Goal: Transaction & Acquisition: Purchase product/service

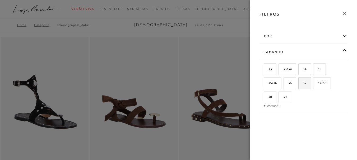
click at [306, 84] on span "37" at bounding box center [303, 83] width 8 height 4
click at [303, 84] on input "37" at bounding box center [300, 83] width 5 height 5
checkbox input "true"
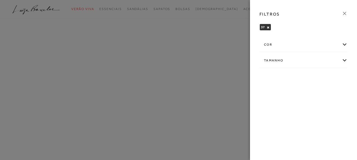
click at [344, 12] on icon at bounding box center [344, 13] width 3 height 3
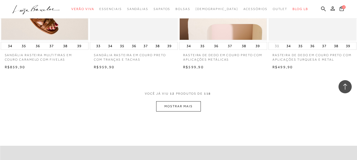
scroll to position [502, 0]
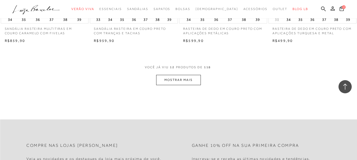
click at [183, 78] on button "MOSTRAR MAIS" at bounding box center [178, 80] width 44 height 10
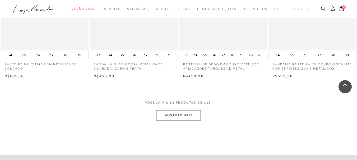
scroll to position [978, 0]
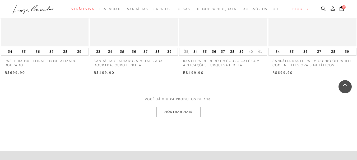
click at [180, 111] on button "MOSTRAR MAIS" at bounding box center [178, 112] width 44 height 10
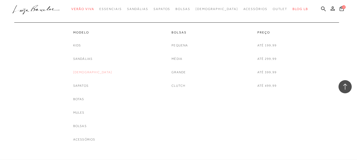
click at [92, 73] on link "[DEMOGRAPHIC_DATA]" at bounding box center [92, 73] width 39 height 6
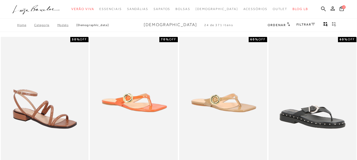
click at [313, 24] on icon at bounding box center [313, 24] width 4 height 3
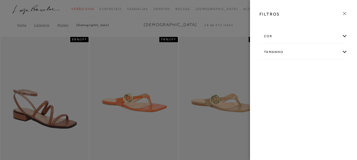
click at [343, 51] on div "Tamanho" at bounding box center [304, 52] width 88 height 14
click at [305, 84] on span "37" at bounding box center [303, 83] width 8 height 4
click at [303, 84] on input "37" at bounding box center [300, 83] width 5 height 5
checkbox input "true"
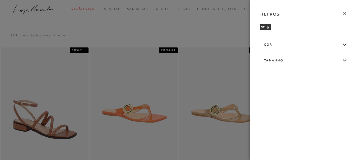
click at [238, 29] on div at bounding box center [178, 80] width 357 height 160
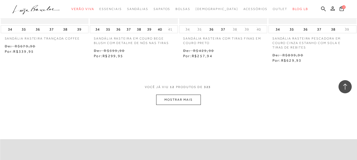
scroll to position [502, 0]
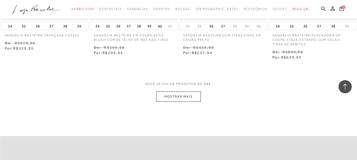
click at [181, 97] on button "MOSTRAR MAIS" at bounding box center [178, 97] width 44 height 10
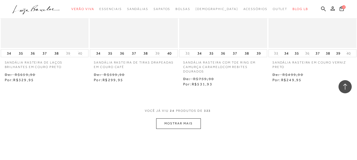
scroll to position [1005, 0]
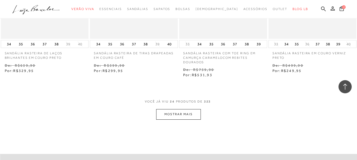
click at [183, 113] on button "MOSTRAR MAIS" at bounding box center [178, 114] width 44 height 10
